Goal: Task Accomplishment & Management: Complete application form

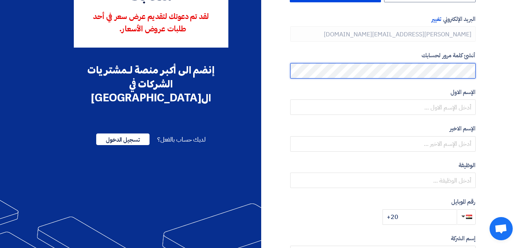
scroll to position [77, 0]
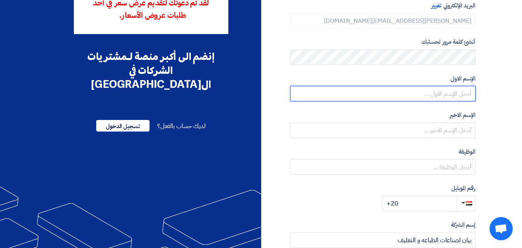
click at [445, 97] on input "text" at bounding box center [382, 93] width 185 height 15
type input "[PERSON_NAME]"
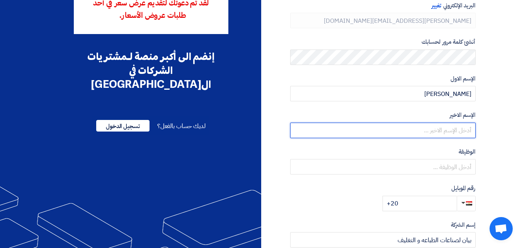
click at [445, 126] on input "text" at bounding box center [382, 129] width 185 height 15
type input "mostafa"
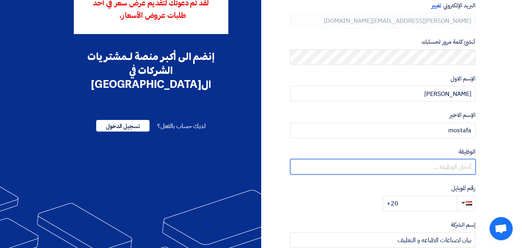
click at [405, 170] on input "text" at bounding box center [382, 166] width 185 height 15
click at [466, 167] on input "cuosta" at bounding box center [382, 166] width 185 height 15
click at [471, 165] on input "cta" at bounding box center [382, 166] width 185 height 15
drag, startPoint x: 471, startPoint y: 165, endPoint x: 466, endPoint y: 166, distance: 5.5
click at [466, 166] on input "cta" at bounding box center [382, 166] width 185 height 15
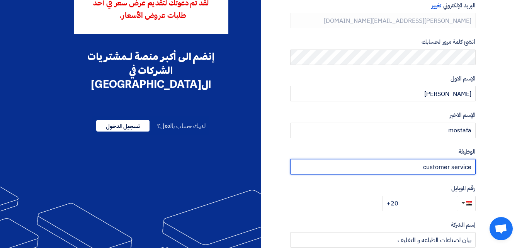
type input "customer service"
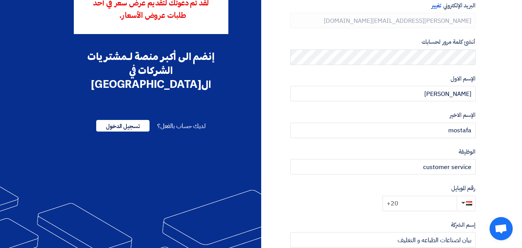
click at [402, 210] on input "+20" at bounding box center [419, 202] width 74 height 15
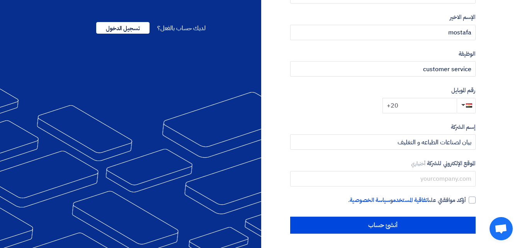
scroll to position [176, 0]
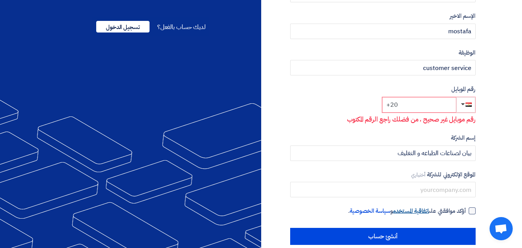
paste input "1015799907"
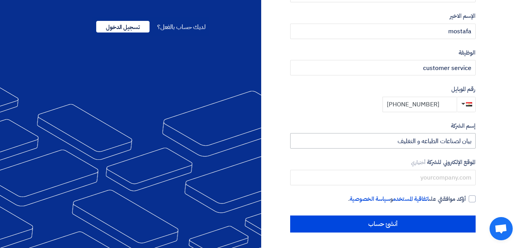
type input "[PHONE_NUMBER]"
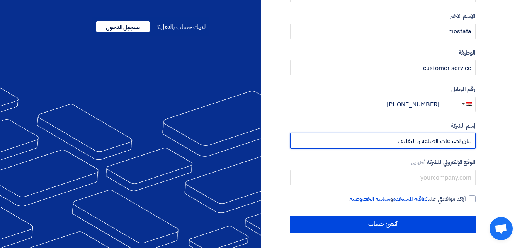
click at [423, 136] on input "بيان لصناعات الطباعه و التغليف" at bounding box center [382, 140] width 185 height 15
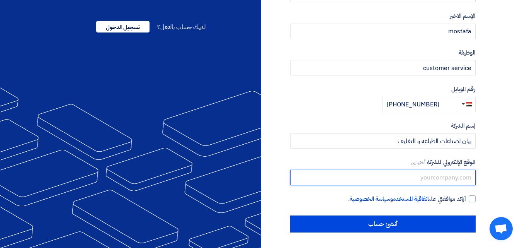
click at [400, 176] on input "text" at bounding box center [382, 177] width 185 height 15
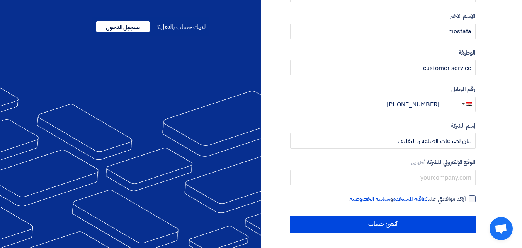
click at [468, 199] on div at bounding box center [471, 198] width 7 height 7
click at [466, 199] on input "أؤكد موافقتي على اتفاقية المستخدم و سياسة الخصوصية ." at bounding box center [373, 201] width 185 height 15
checkbox input "true"
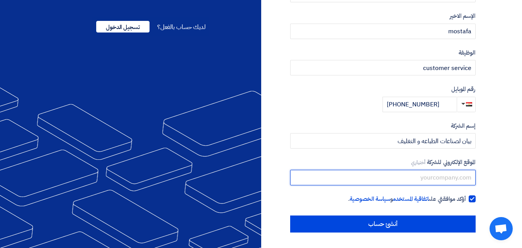
click at [442, 179] on input "text" at bounding box center [382, 177] width 185 height 15
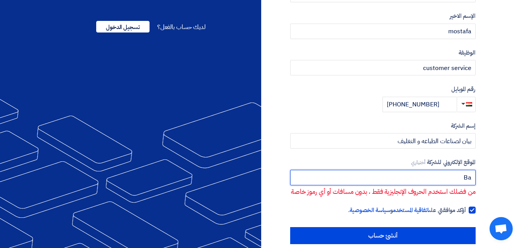
type input "B"
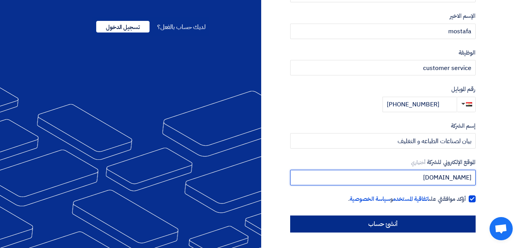
type input "[DOMAIN_NAME]"
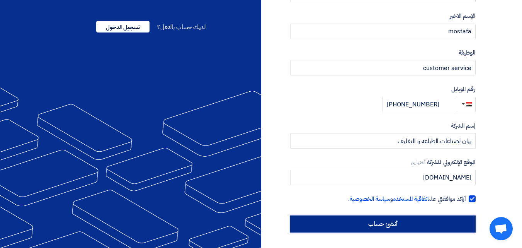
click at [356, 219] on input "أنشئ حساب" at bounding box center [382, 223] width 185 height 17
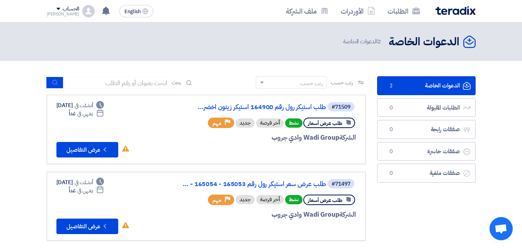
drag, startPoint x: 526, startPoint y: 0, endPoint x: 346, endPoint y: 53, distance: 187.3
click at [344, 55] on header "الدعوات الخاصة الدعوات الخاصة 2 الدعوات الخاصة" at bounding box center [261, 41] width 522 height 38
click at [244, 104] on link "طلب استيكر رول رقم 164900 استيكر زيتون اخضر..." at bounding box center [248, 106] width 154 height 7
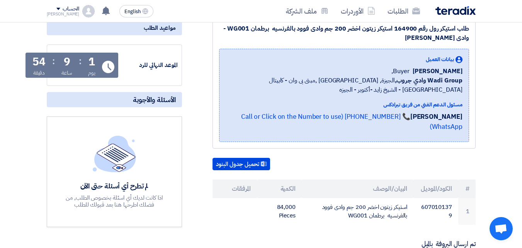
scroll to position [193, 0]
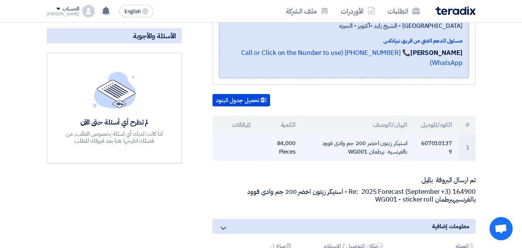
click at [420, 134] on td "6070101379" at bounding box center [435, 147] width 45 height 27
drag, startPoint x: 421, startPoint y: 134, endPoint x: 422, endPoint y: 129, distance: 5.2
click at [422, 134] on td "6070101379" at bounding box center [435, 147] width 45 height 27
click at [449, 142] on td "6070101379" at bounding box center [435, 147] width 45 height 27
drag, startPoint x: 453, startPoint y: 141, endPoint x: 421, endPoint y: 132, distance: 33.5
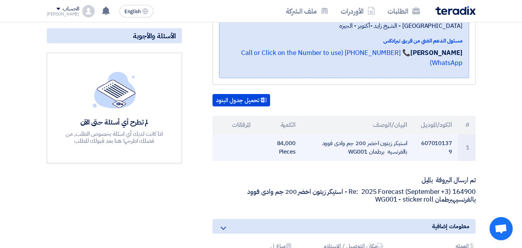
click at [421, 134] on td "6070101379" at bounding box center [435, 147] width 45 height 27
drag, startPoint x: 421, startPoint y: 134, endPoint x: 452, endPoint y: 134, distance: 30.5
click at [452, 134] on td "6070101379" at bounding box center [435, 147] width 45 height 27
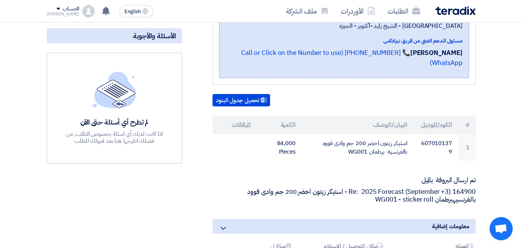
copy td "607010137"
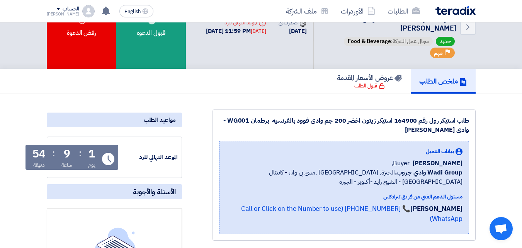
scroll to position [0, 0]
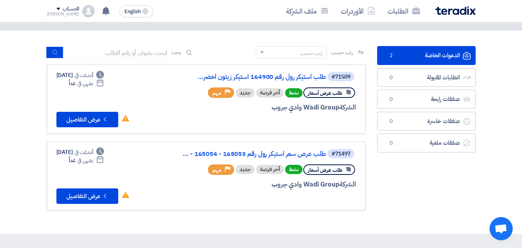
scroll to position [77, 0]
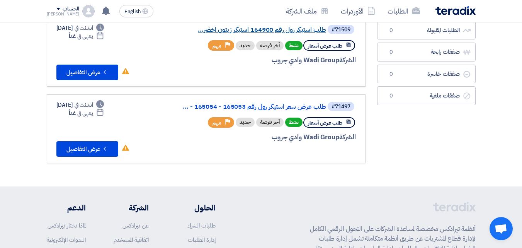
click at [251, 29] on link "طلب استيكر رول رقم 164900 استيكر زيتون اخضر..." at bounding box center [248, 29] width 154 height 7
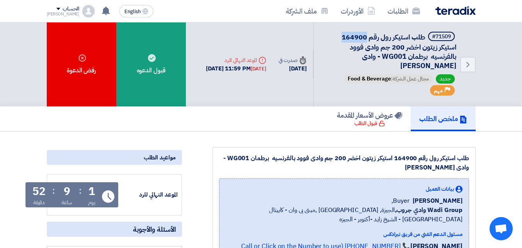
drag, startPoint x: 339, startPoint y: 36, endPoint x: 365, endPoint y: 39, distance: 26.9
click at [365, 39] on h5 "#71509 طلب استيكر رول رقم 164900 استيكر زيتون اخضر 200 جم وادى فوود بالفرنسيه ب…" at bounding box center [389, 51] width 133 height 39
copy span "164900"
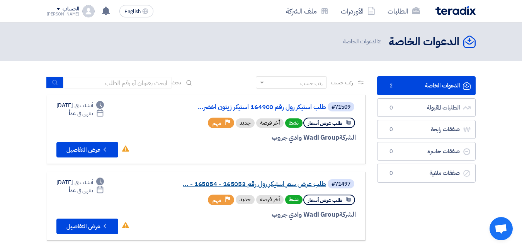
click at [222, 181] on link "طلب عرض سعر استيكر رول رقم 165053 - 165054 - ..." at bounding box center [248, 183] width 154 height 7
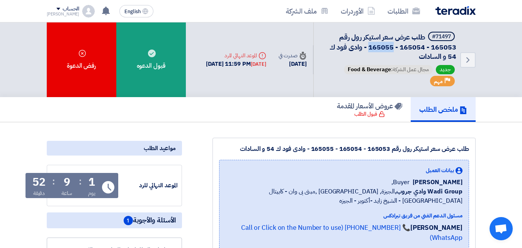
drag, startPoint x: 368, startPoint y: 46, endPoint x: 392, endPoint y: 46, distance: 23.2
click at [392, 46] on span "طلب عرض سعر استيكر رول رقم 165053 - 165054 - 165055 - وادى فود ك 54 و السادات" at bounding box center [392, 47] width 127 height 30
copy span "165055"
drag, startPoint x: 400, startPoint y: 47, endPoint x: 424, endPoint y: 49, distance: 23.2
click at [424, 49] on span "طلب عرض سعر استيكر رول رقم 165053 - 165054 - 165055 - وادى فود ك 54 و السادات" at bounding box center [392, 47] width 127 height 30
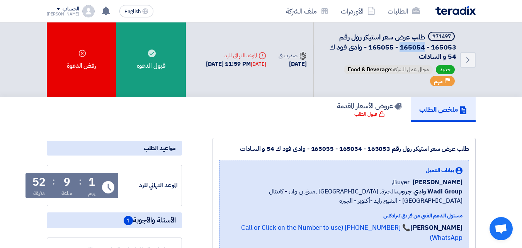
copy span "165054"
